Goal: Book appointment/travel/reservation

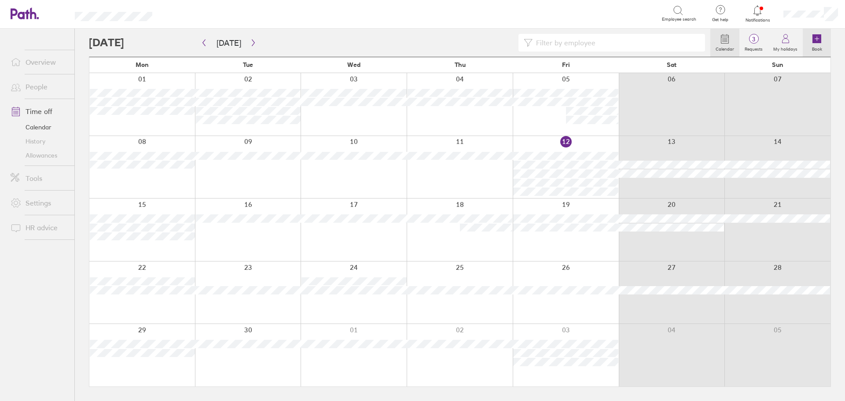
click at [816, 39] on icon at bounding box center [817, 38] width 9 height 9
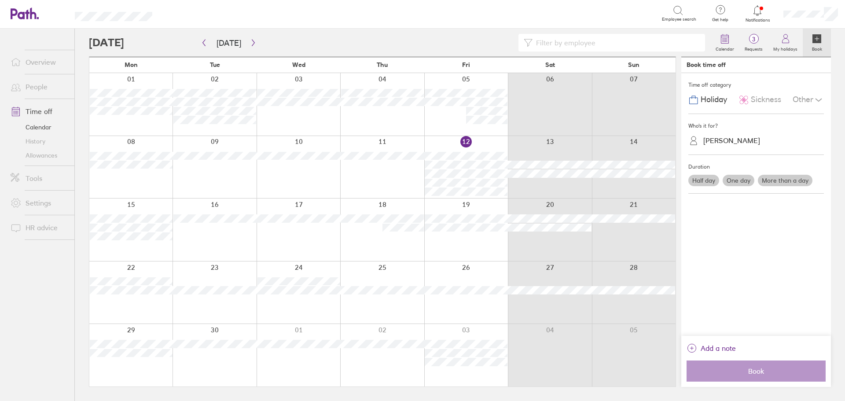
click at [762, 100] on span "Sickness" at bounding box center [766, 99] width 30 height 9
click at [743, 181] on label "One day" at bounding box center [739, 180] width 32 height 11
click at [0, 0] on input "One day" at bounding box center [0, 0] width 0 height 0
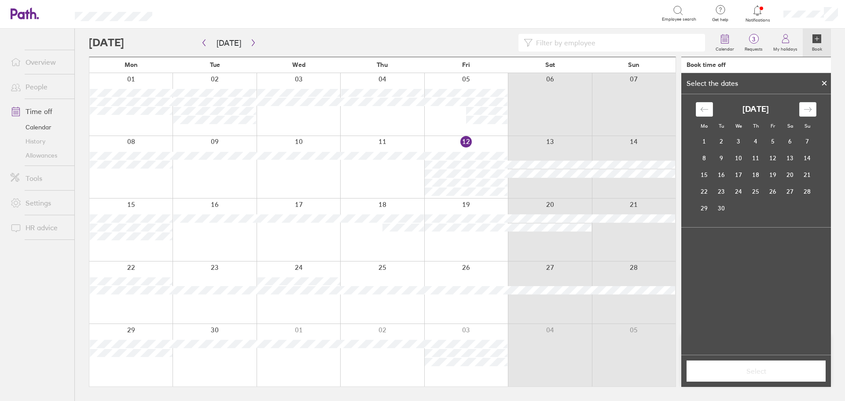
click at [825, 82] on icon at bounding box center [825, 83] width 6 height 5
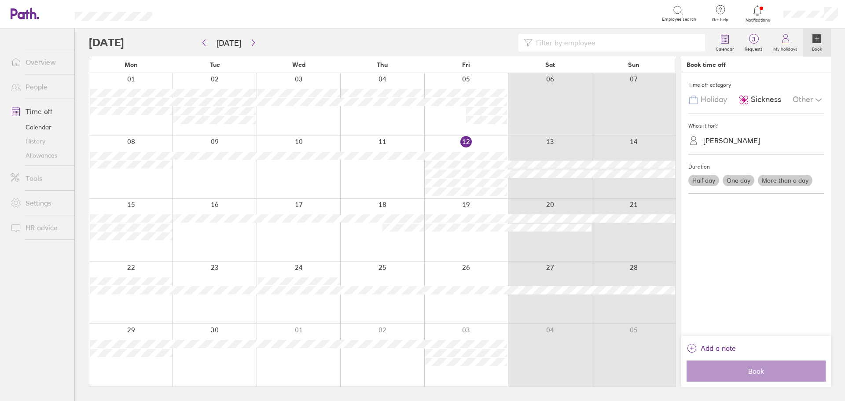
click at [785, 181] on label "More than a day" at bounding box center [785, 180] width 55 height 11
click at [0, 0] on input "More than a day" at bounding box center [0, 0] width 0 height 0
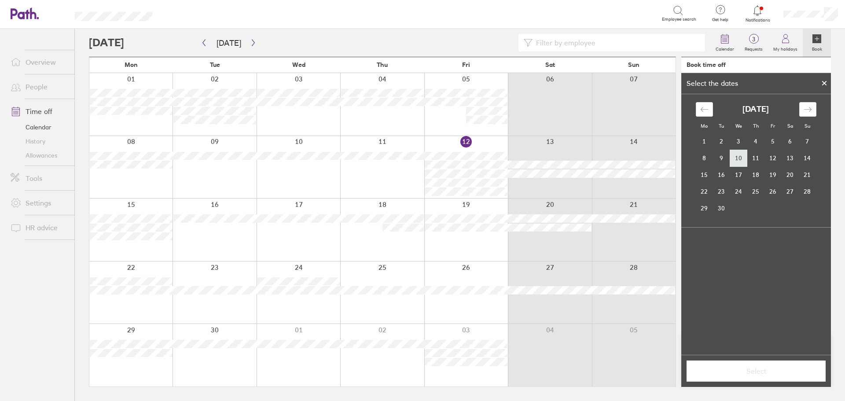
click at [743, 159] on td "10" at bounding box center [739, 158] width 17 height 17
click at [758, 157] on td "11" at bounding box center [756, 158] width 17 height 17
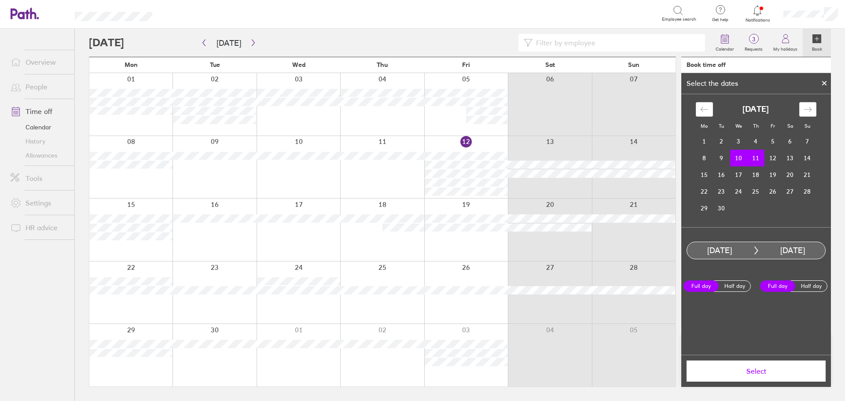
click at [760, 367] on span "Select" at bounding box center [756, 371] width 127 height 8
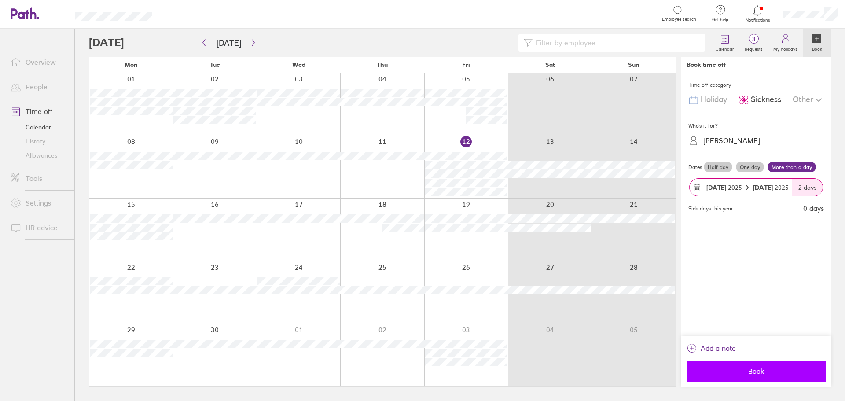
click at [760, 370] on span "Book" at bounding box center [756, 371] width 127 height 8
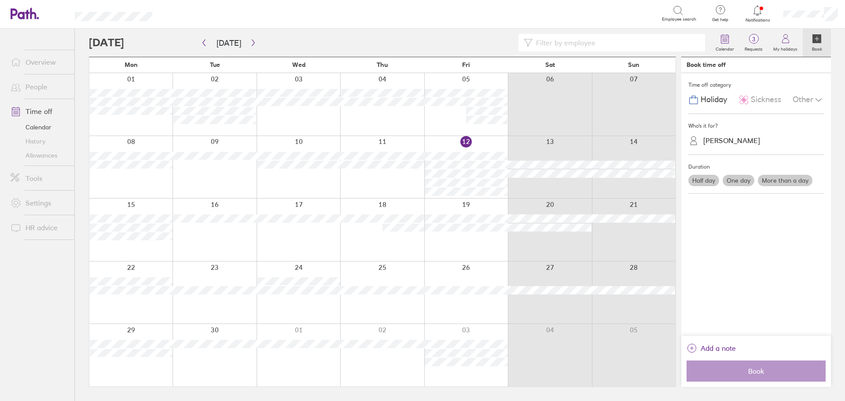
click at [760, 10] on icon at bounding box center [758, 10] width 11 height 11
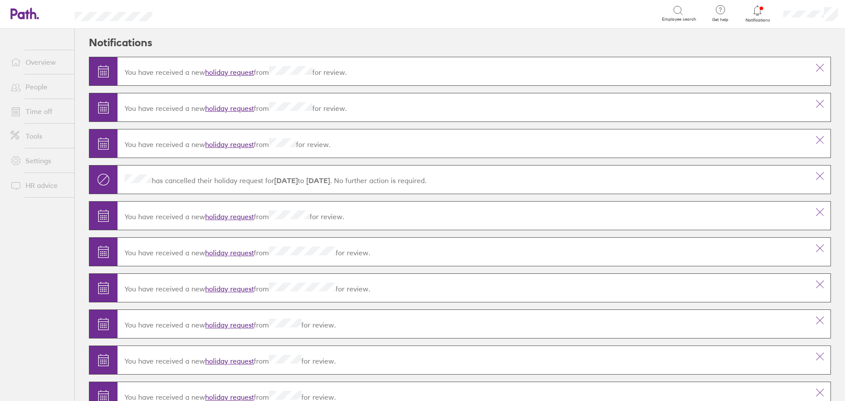
click at [226, 145] on link "holiday request" at bounding box center [229, 144] width 49 height 9
